Goal: Task Accomplishment & Management: Manage account settings

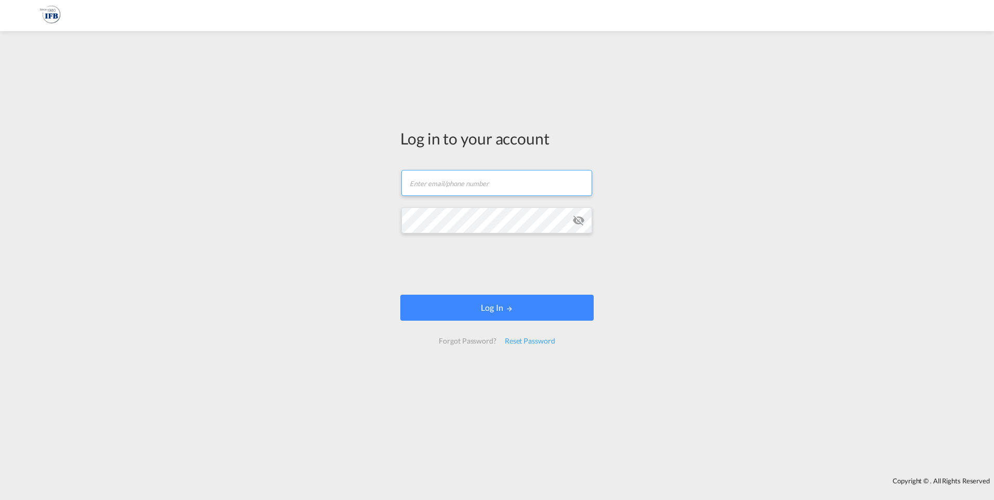
click at [500, 188] on input "text" at bounding box center [496, 183] width 191 height 26
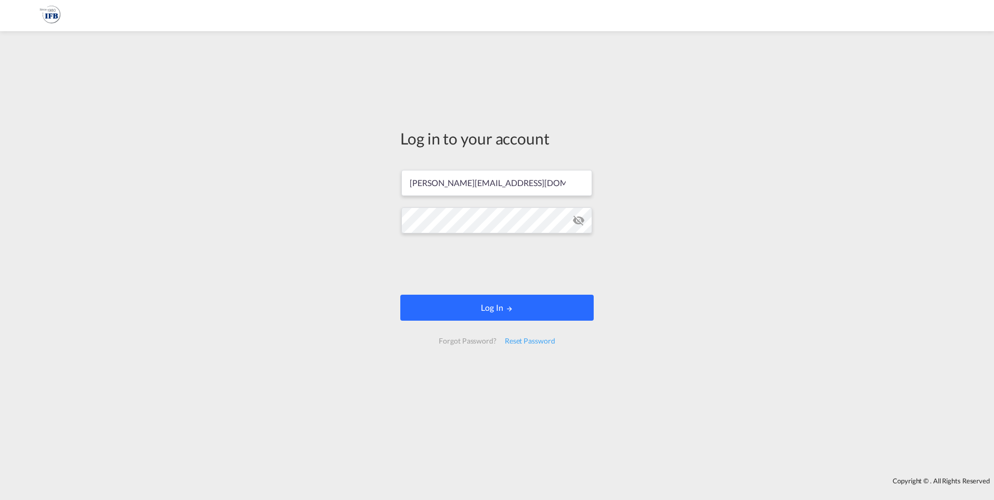
click at [494, 304] on button "Log In" at bounding box center [496, 308] width 193 height 26
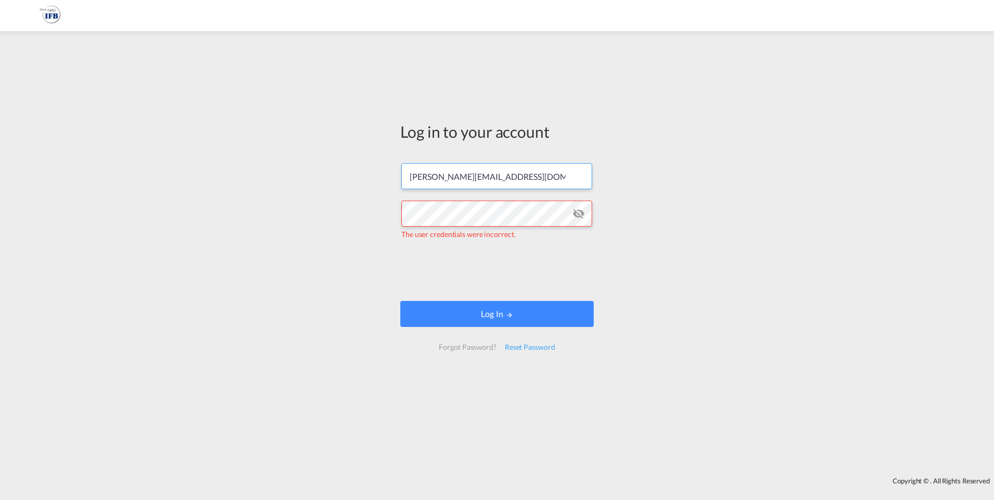
drag, startPoint x: 552, startPoint y: 181, endPoint x: 262, endPoint y: 197, distance: 290.0
click at [262, 197] on div "Log in to your account [PERSON_NAME][EMAIL_ADDRESS][DOMAIN_NAME] The user crede…" at bounding box center [497, 254] width 994 height 436
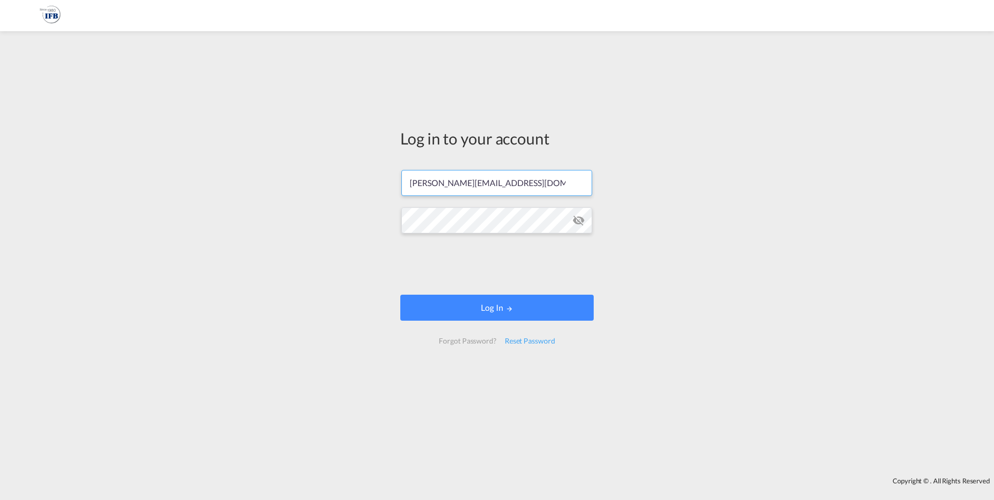
type input "[PERSON_NAME][EMAIL_ADDRESS][DOMAIN_NAME]"
click at [498, 307] on button "Log In" at bounding box center [496, 308] width 193 height 26
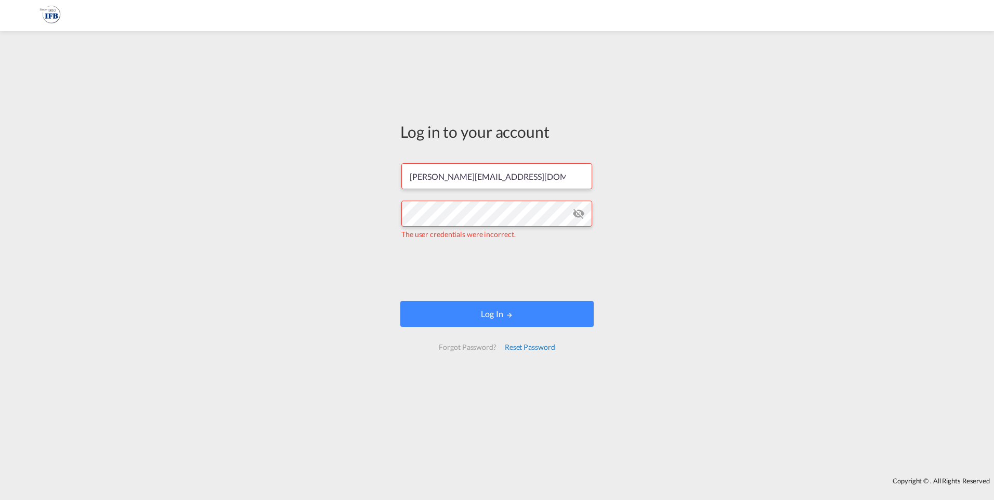
click at [533, 347] on div "Reset Password" at bounding box center [530, 347] width 59 height 19
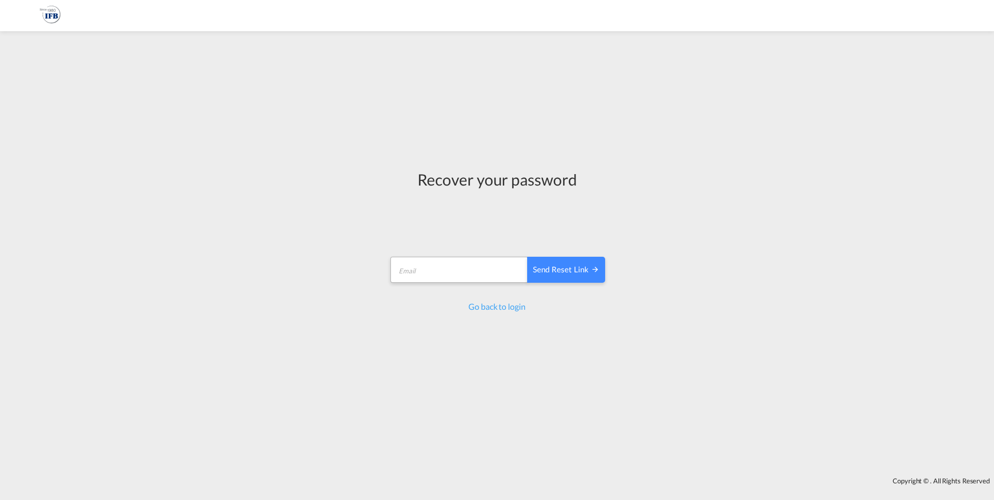
click at [467, 249] on form "Send reset link Email field is required Send reset link" at bounding box center [497, 270] width 216 height 49
click at [444, 275] on input "email" at bounding box center [459, 270] width 138 height 26
click at [527, 257] on button "Send reset link" at bounding box center [566, 270] width 78 height 26
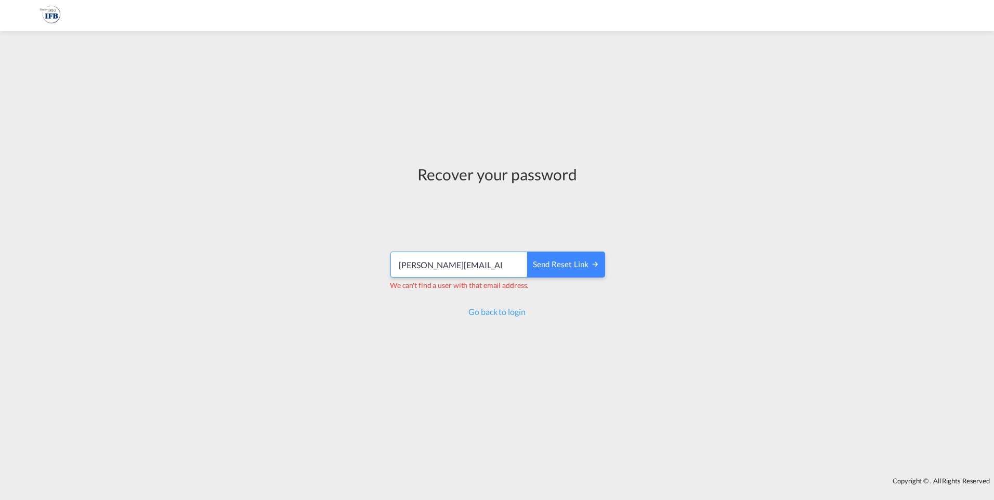
drag, startPoint x: 511, startPoint y: 264, endPoint x: 286, endPoint y: 264, distance: 224.6
click at [286, 264] on div "Recover your password [PERSON_NAME][EMAIL_ADDRESS][DOMAIN_NAME] Send reset link…" at bounding box center [497, 254] width 994 height 436
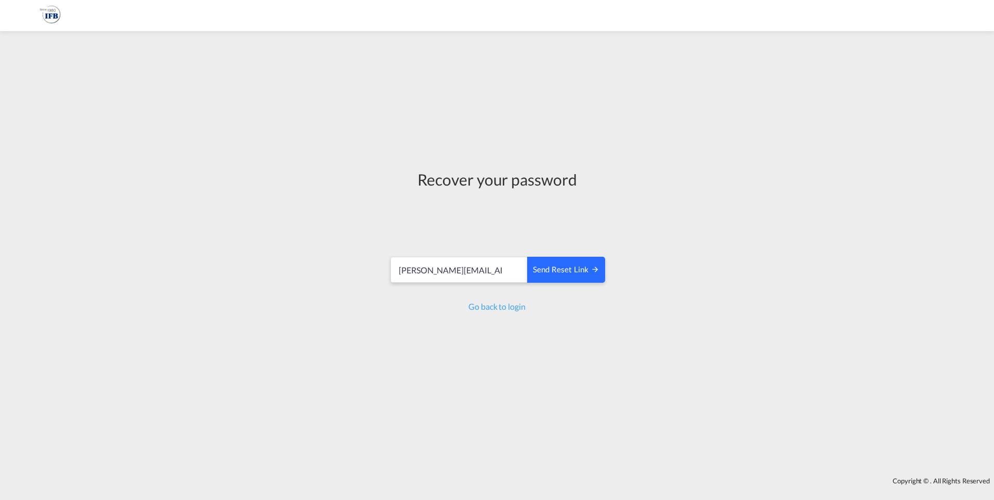
click at [566, 265] on div "Send reset link" at bounding box center [566, 270] width 67 height 12
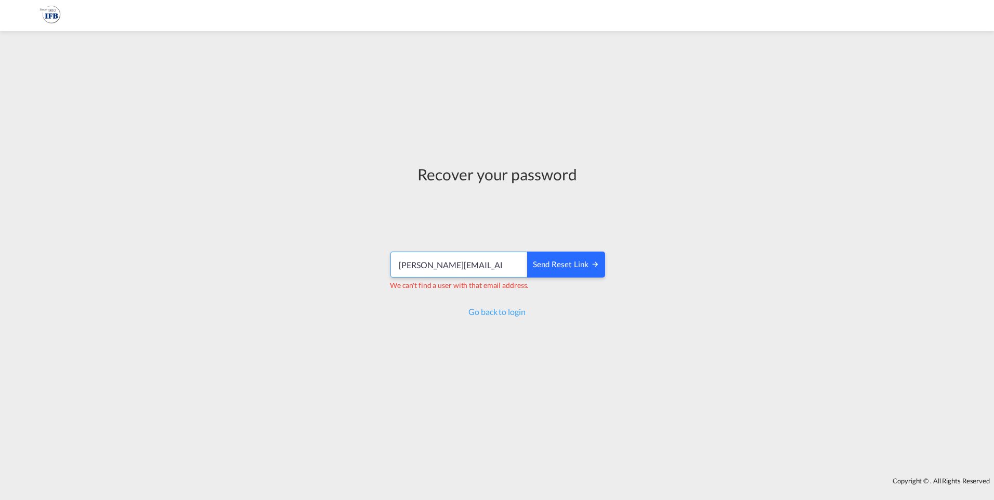
scroll to position [0, 12]
drag, startPoint x: 472, startPoint y: 266, endPoint x: 549, endPoint y: 266, distance: 76.9
click at [549, 266] on div "[PERSON_NAME][EMAIL_ADDRESS][DOMAIN_NAME] Send reset link" at bounding box center [497, 265] width 214 height 26
click at [363, 328] on div "Recover your password [PERSON_NAME][EMAIL_ADDRESS][DOMAIN_NAME] Send reset link…" at bounding box center [497, 254] width 994 height 436
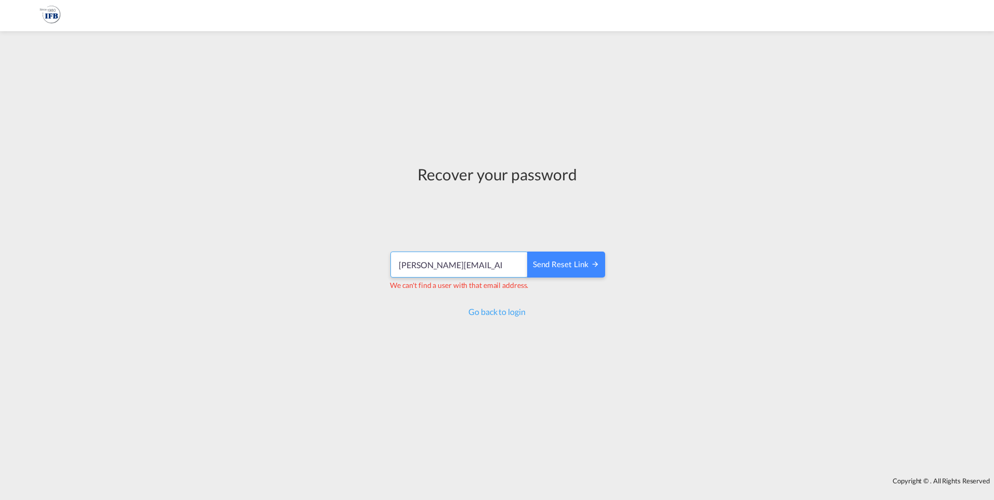
drag, startPoint x: 447, startPoint y: 268, endPoint x: 312, endPoint y: 269, distance: 134.7
click at [312, 269] on div "Recover your password [PERSON_NAME][EMAIL_ADDRESS][DOMAIN_NAME] Send reset link…" at bounding box center [497, 254] width 994 height 436
type input "[PERSON_NAME][EMAIL_ADDRESS][DOMAIN_NAME]"
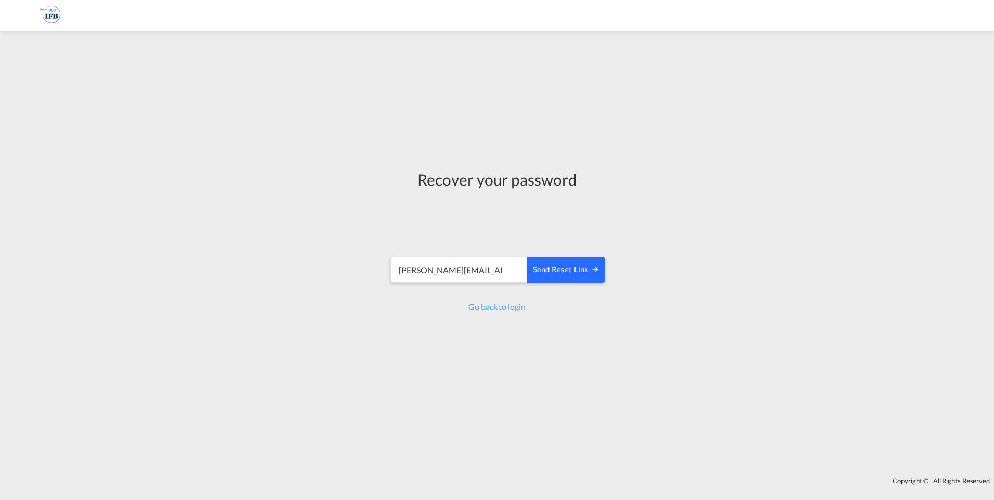
click at [575, 267] on div "Send reset link" at bounding box center [566, 270] width 67 height 12
